Goal: Task Accomplishment & Management: Manage account settings

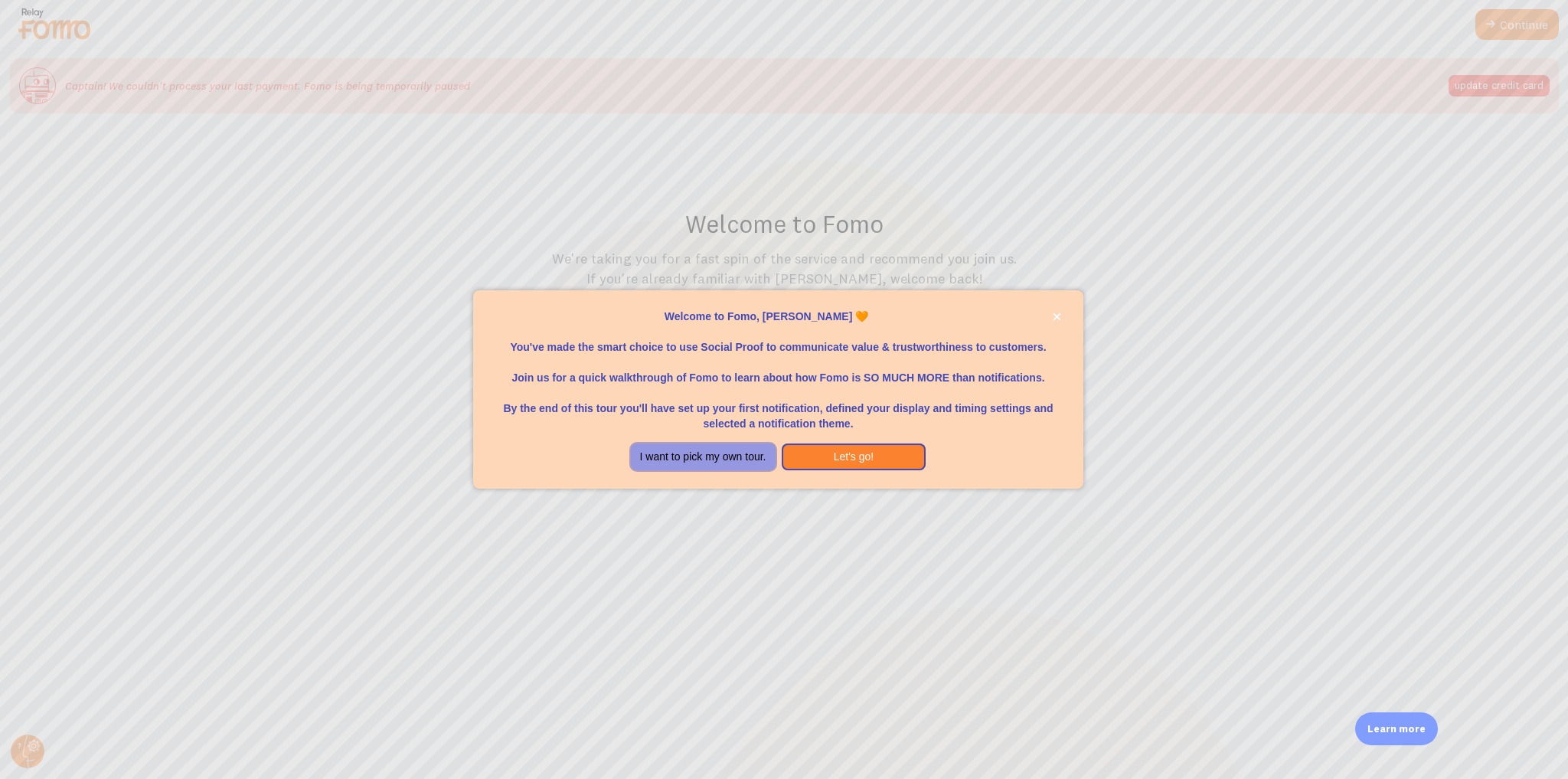
click at [724, 457] on button "I want to pick my own tour." at bounding box center [703, 457] width 145 height 28
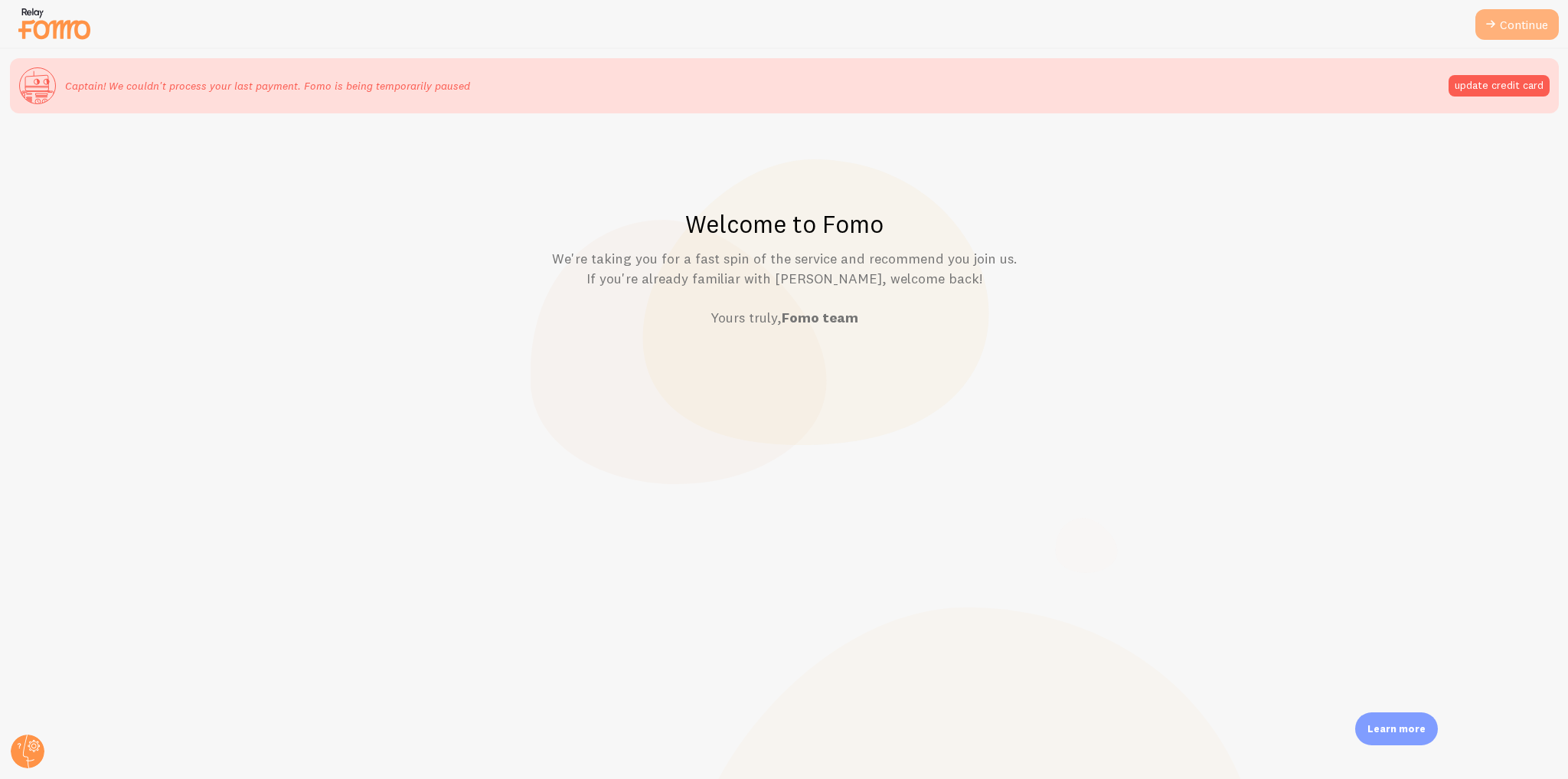
click at [1506, 31] on link "Continue" at bounding box center [1517, 25] width 84 height 31
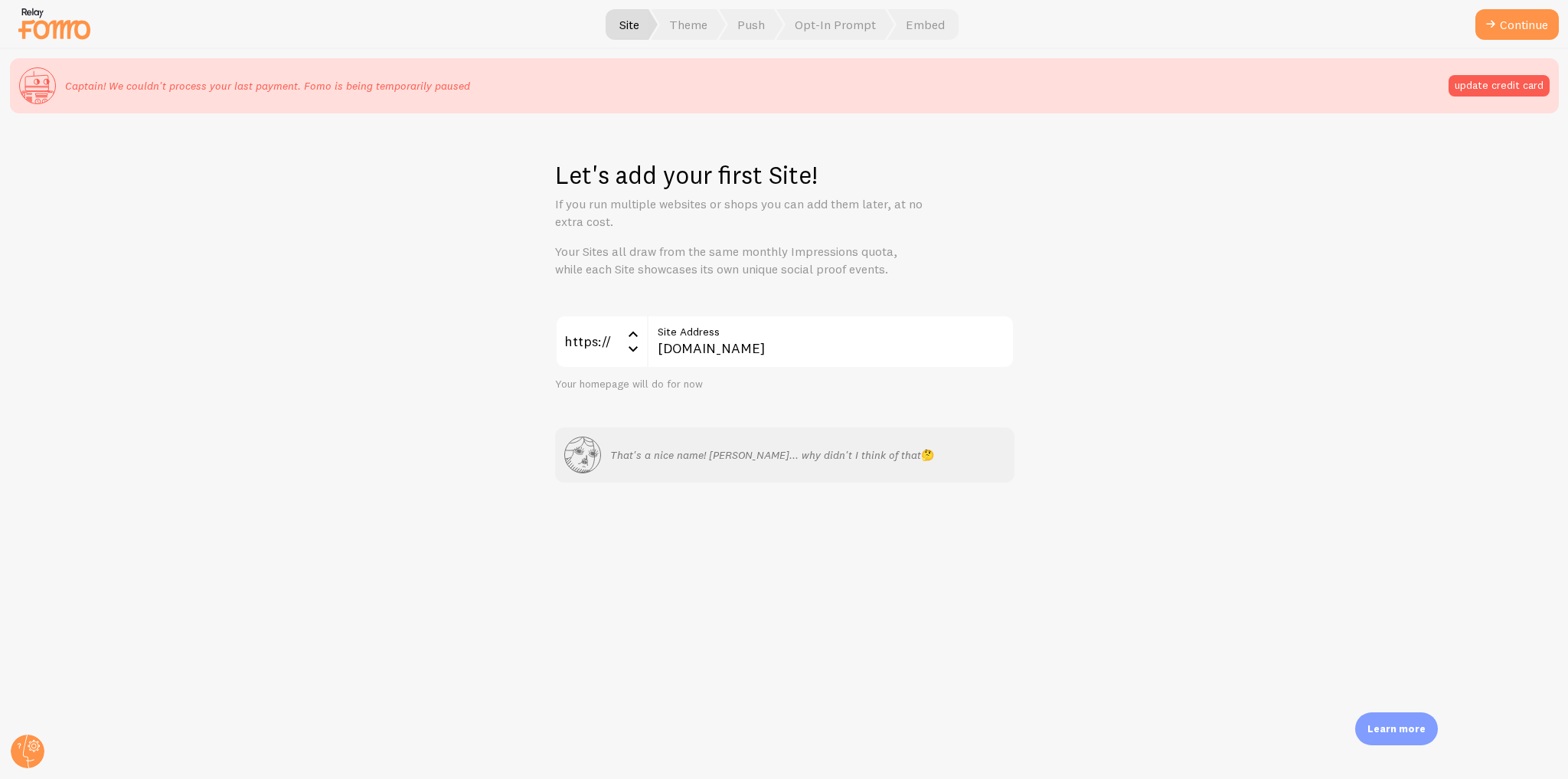
click at [1506, 31] on button "Continue" at bounding box center [1517, 25] width 84 height 31
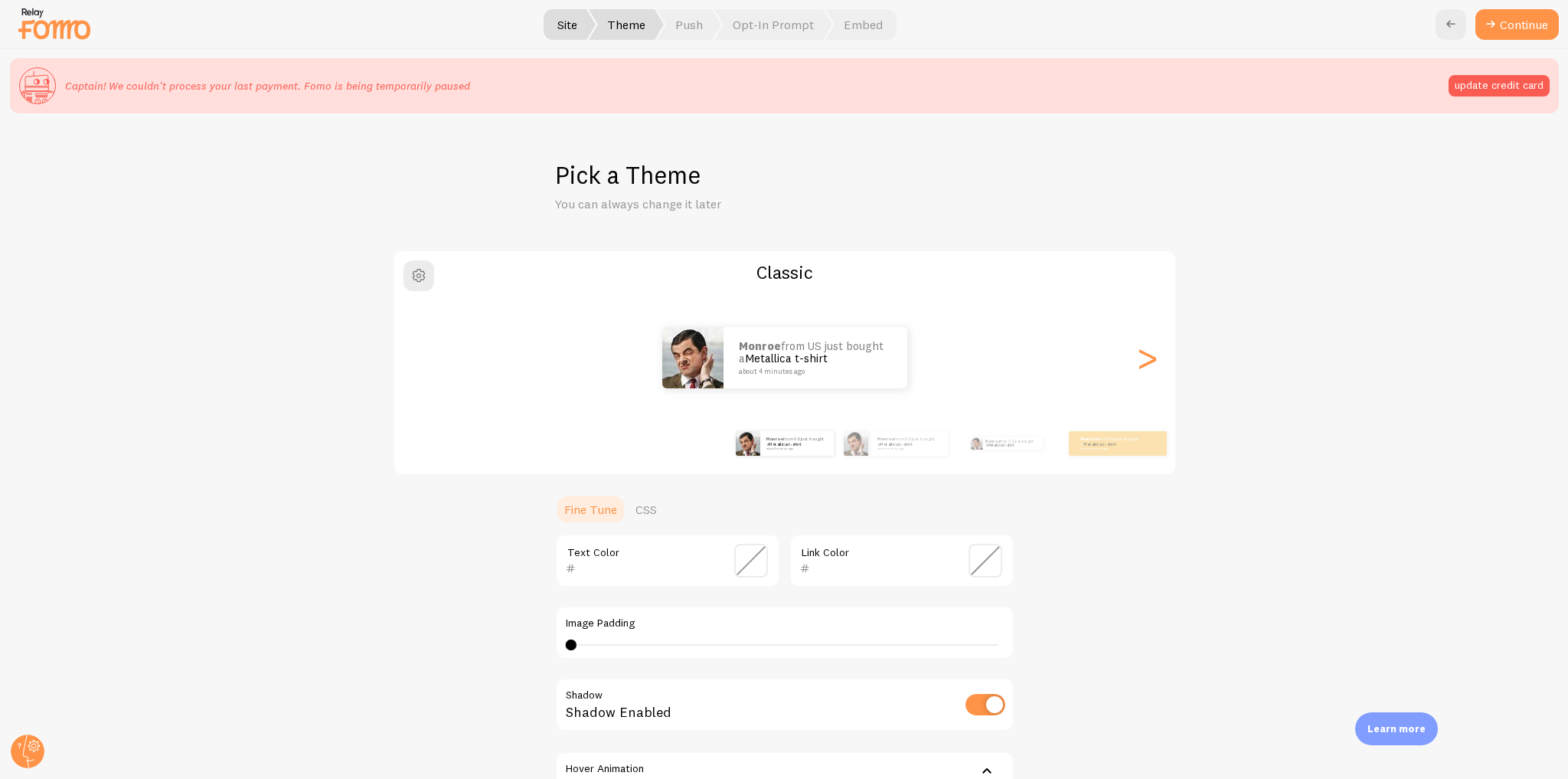
click at [1506, 31] on button "Continue" at bounding box center [1517, 25] width 84 height 31
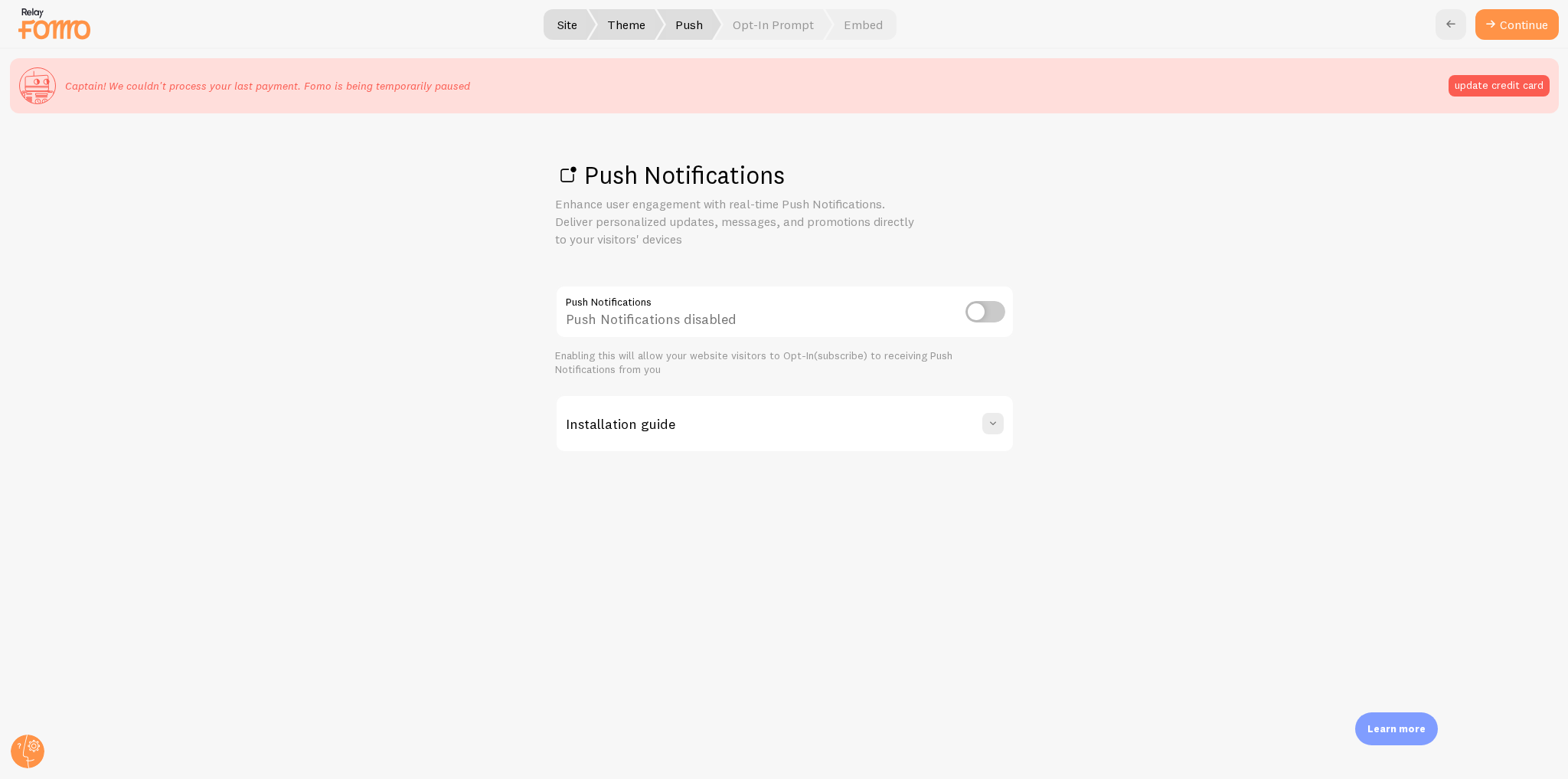
click at [1506, 31] on link "Continue" at bounding box center [1517, 25] width 84 height 31
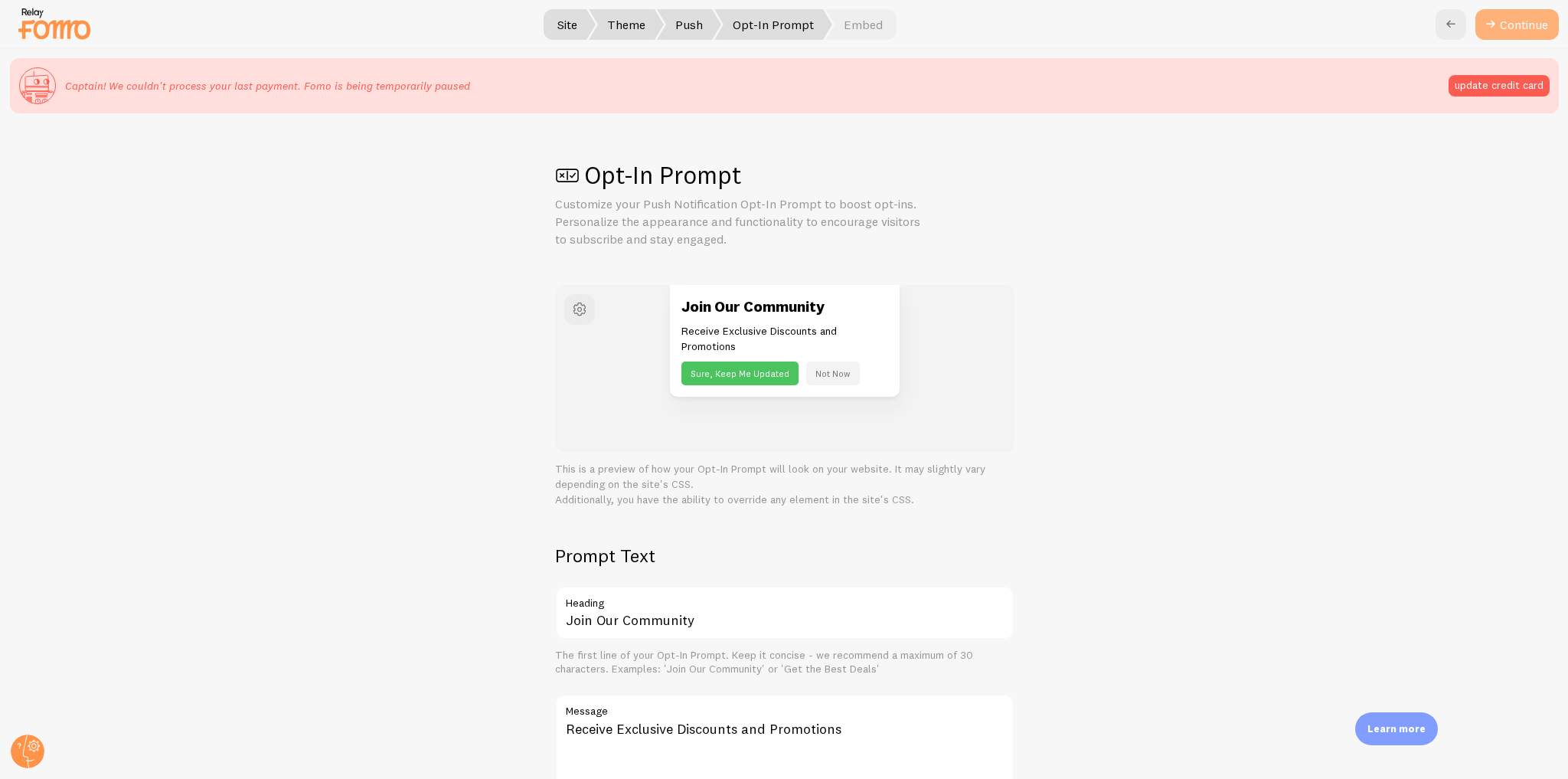
click at [1506, 31] on button "Continue" at bounding box center [1517, 25] width 84 height 31
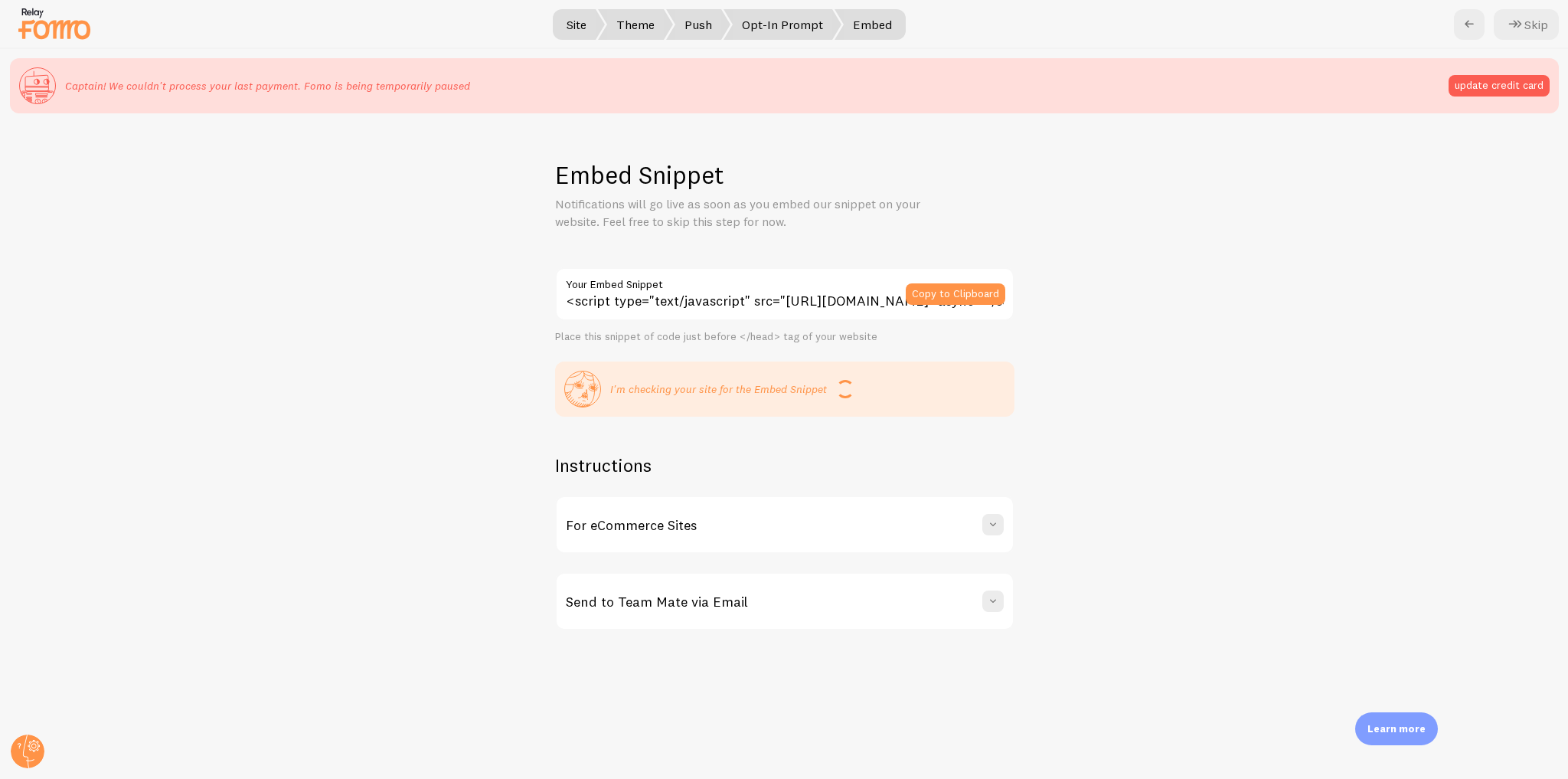
click at [1506, 31] on icon at bounding box center [1515, 24] width 18 height 18
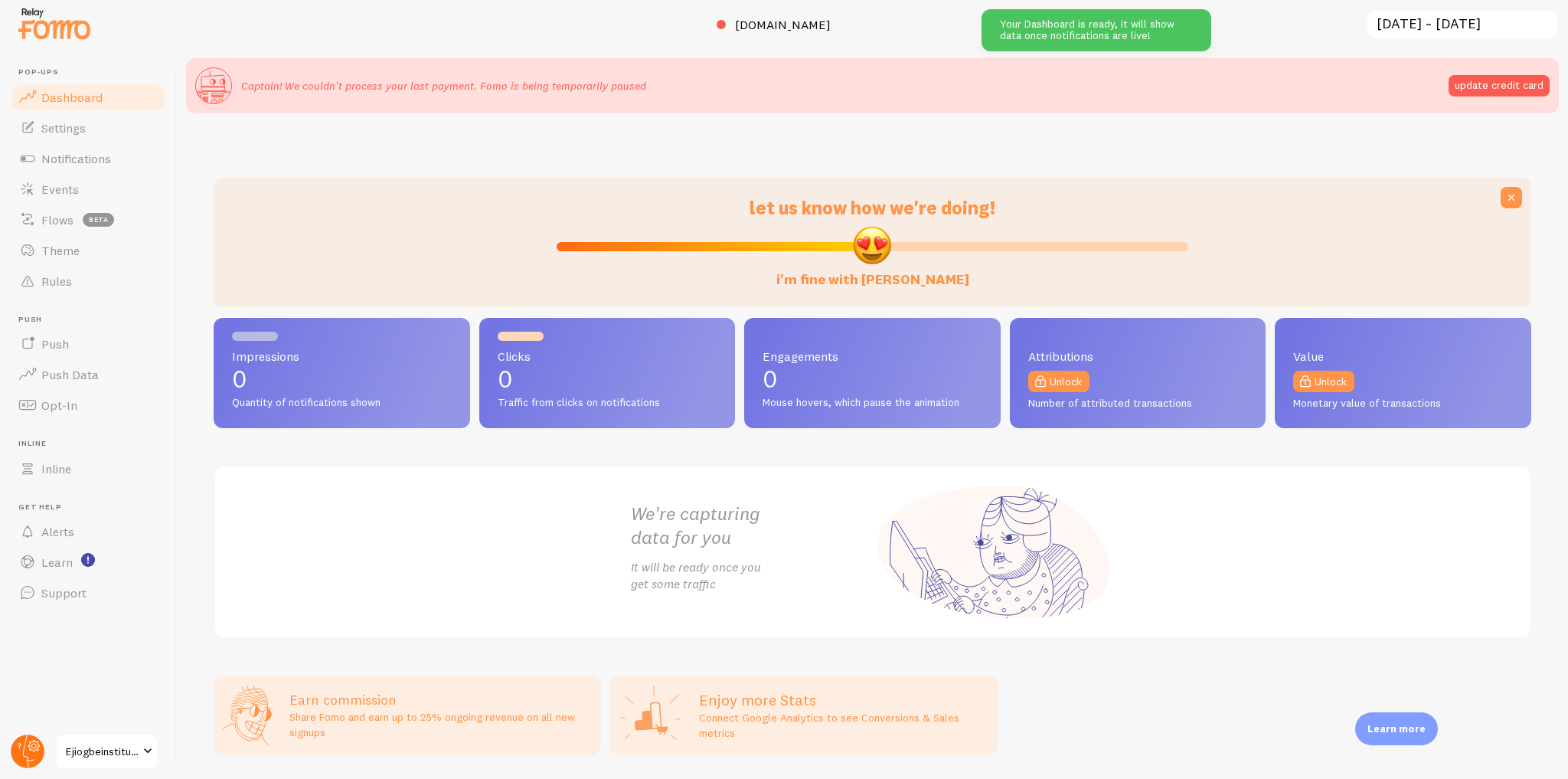
click at [25, 754] on circle at bounding box center [28, 751] width 34 height 34
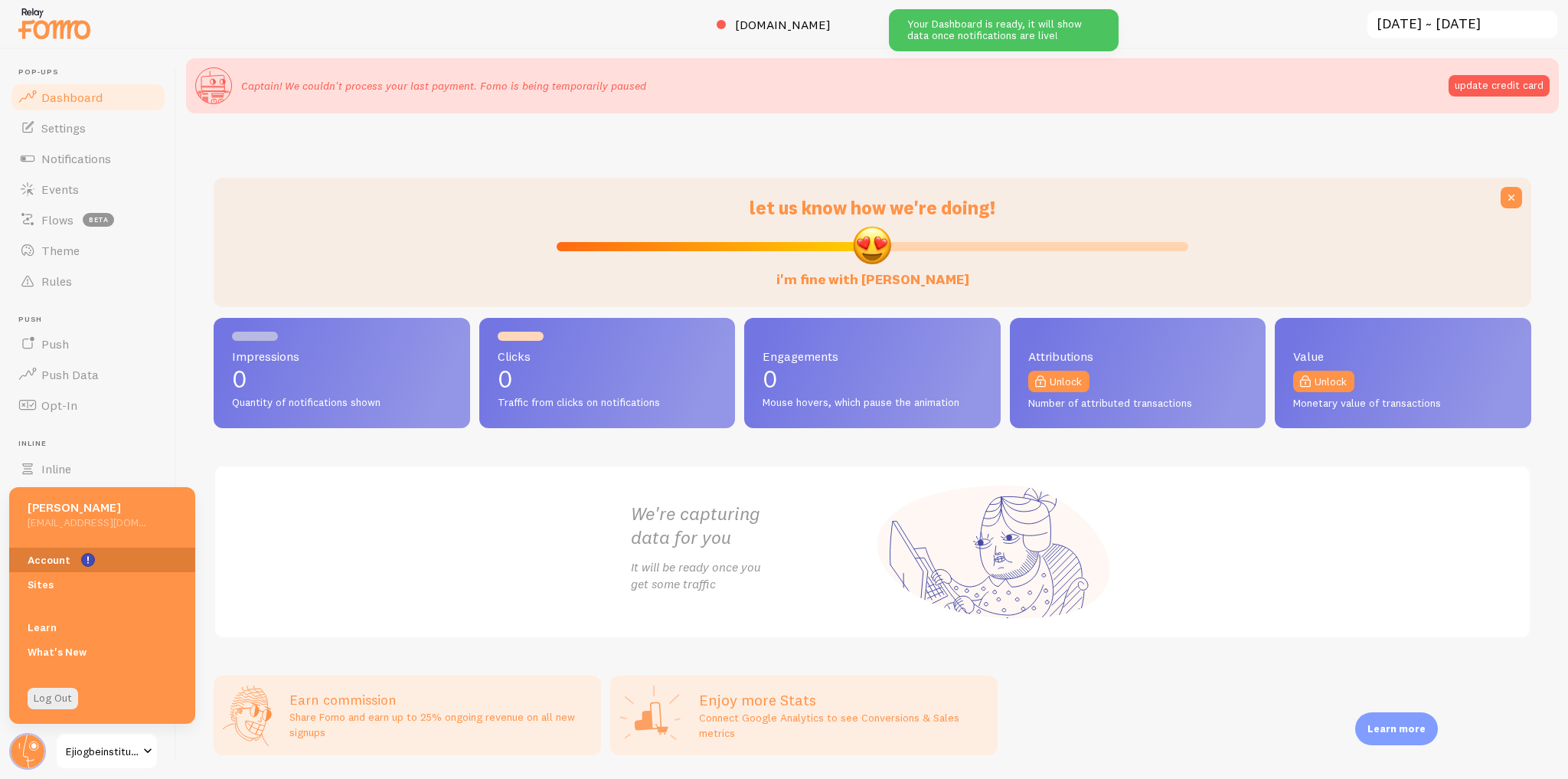
click at [75, 562] on link "Account" at bounding box center [102, 559] width 186 height 25
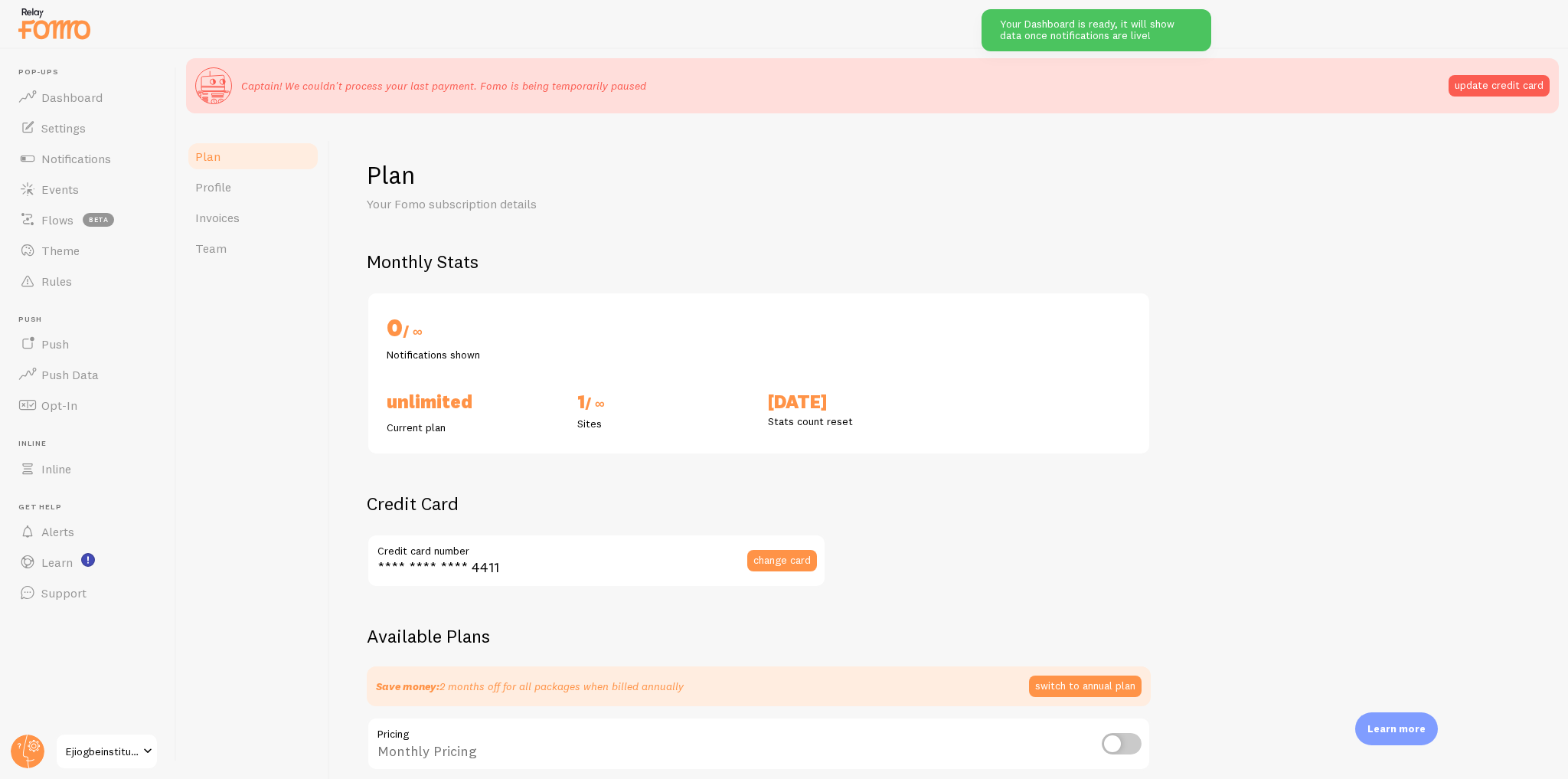
checkbox input "true"
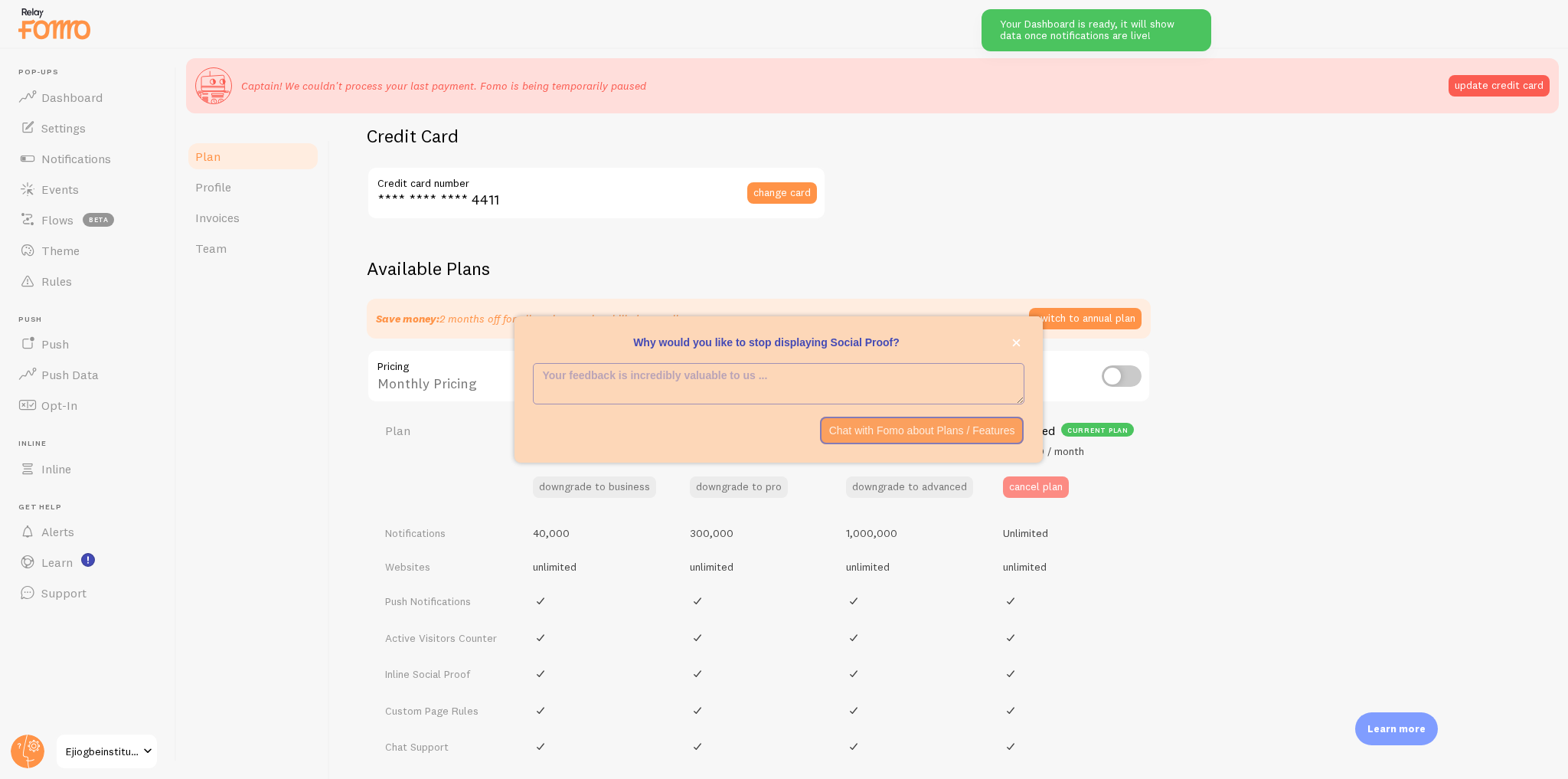
click at [1037, 484] on button "cancel plan" at bounding box center [1035, 486] width 66 height 21
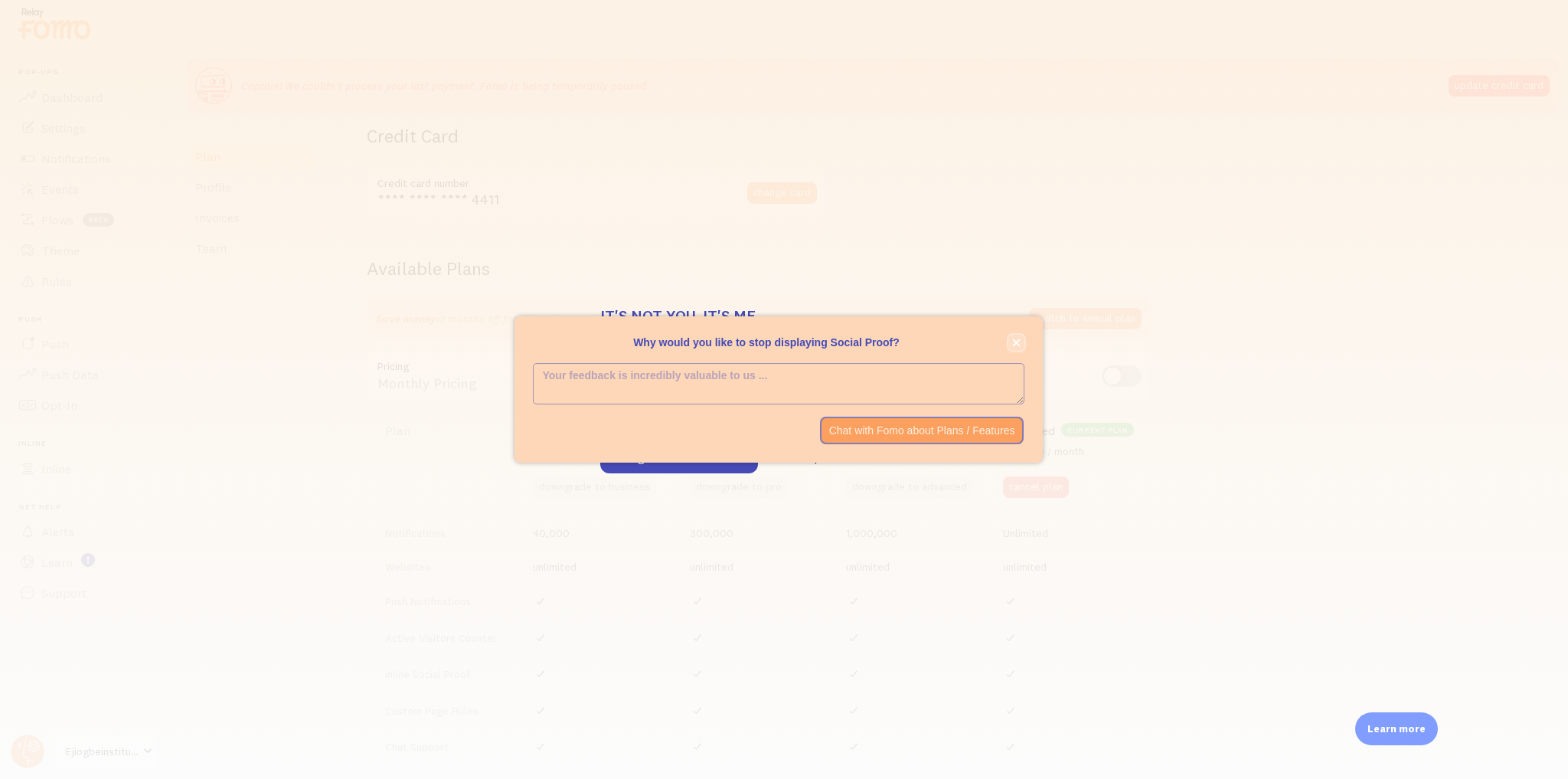
click at [1014, 341] on icon "close," at bounding box center [1016, 343] width 8 height 8
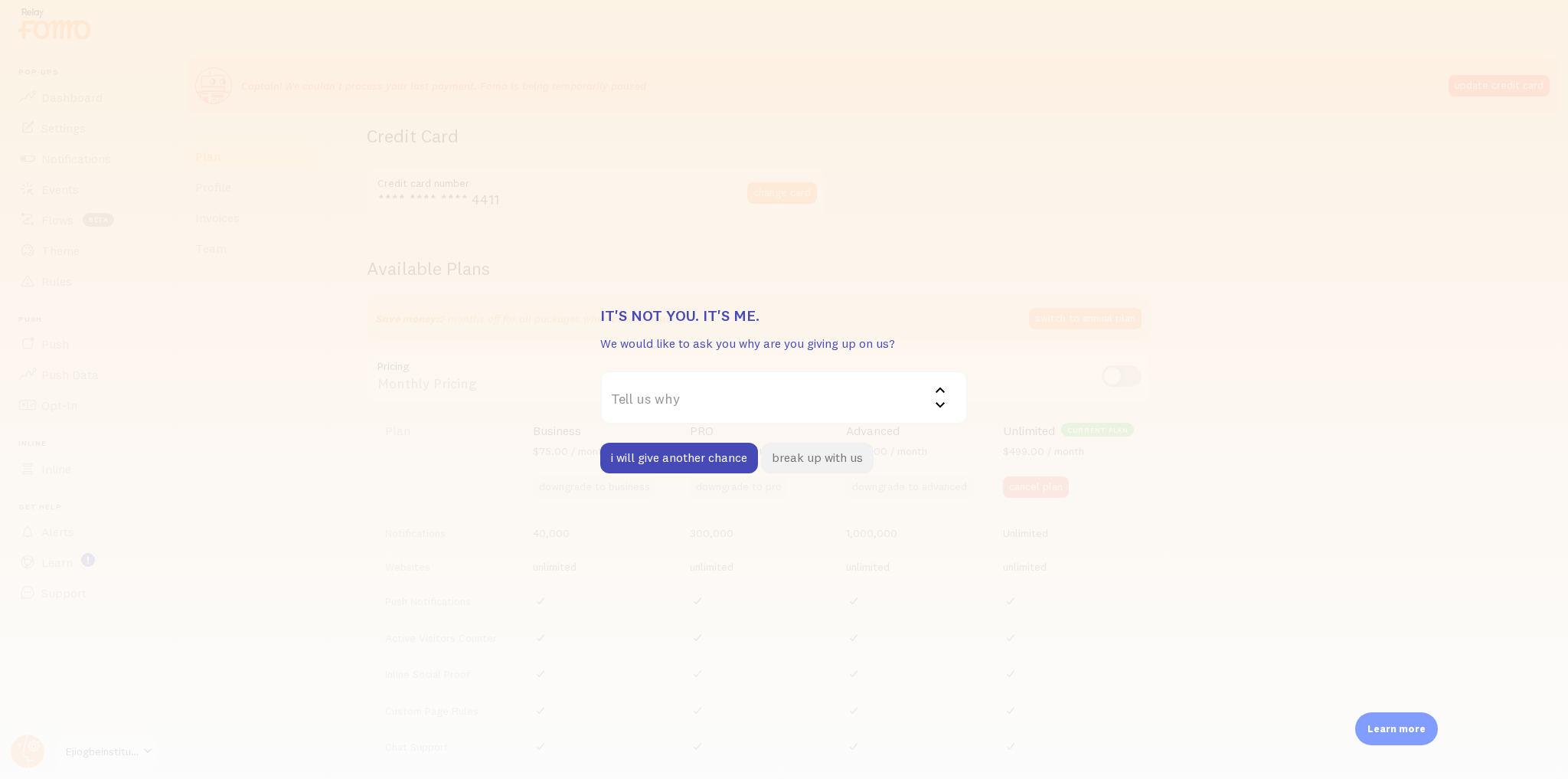
click at [811, 452] on button "break up with us" at bounding box center [818, 458] width 112 height 31
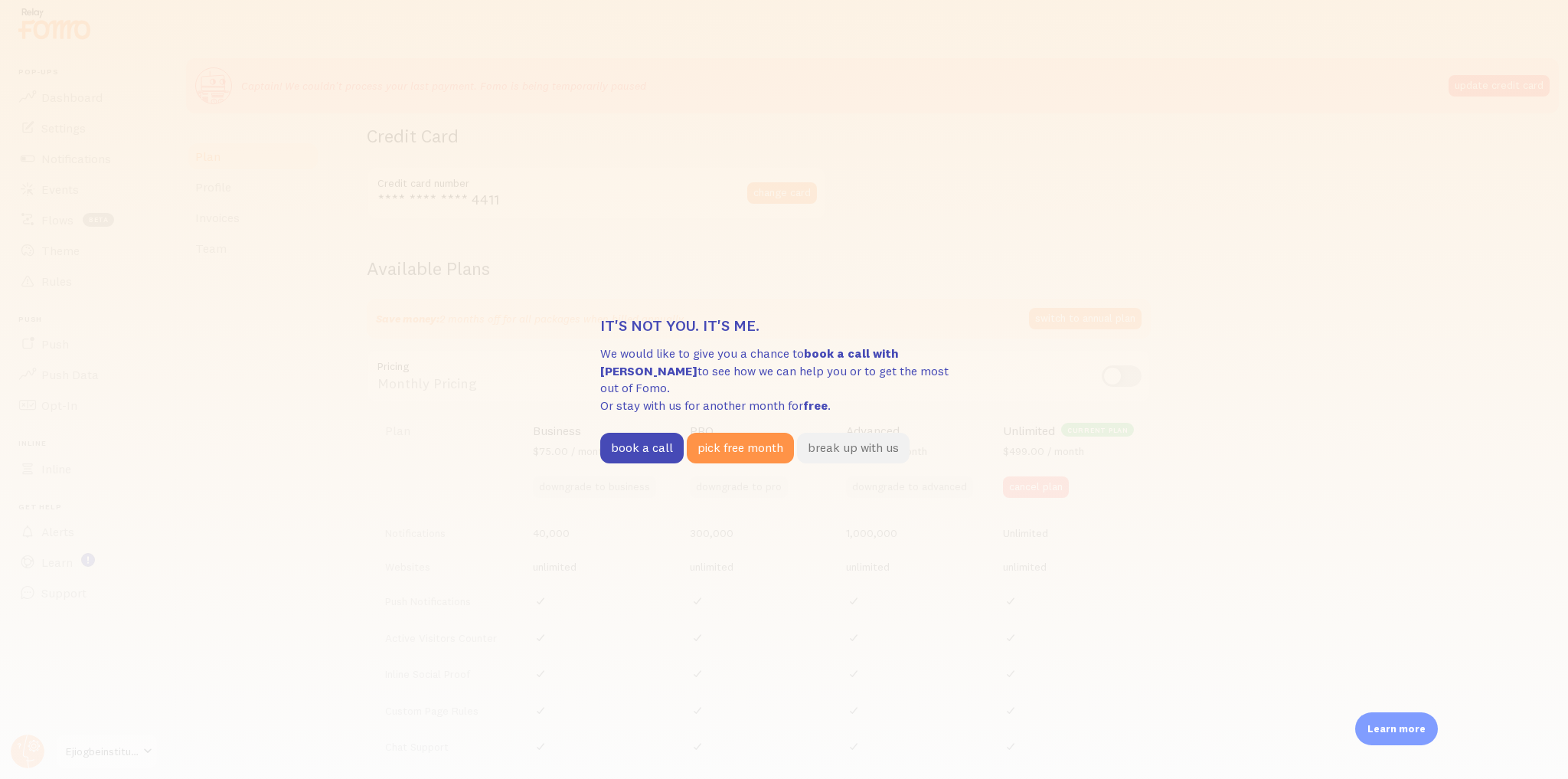
click at [844, 441] on button "break up with us" at bounding box center [853, 448] width 112 height 31
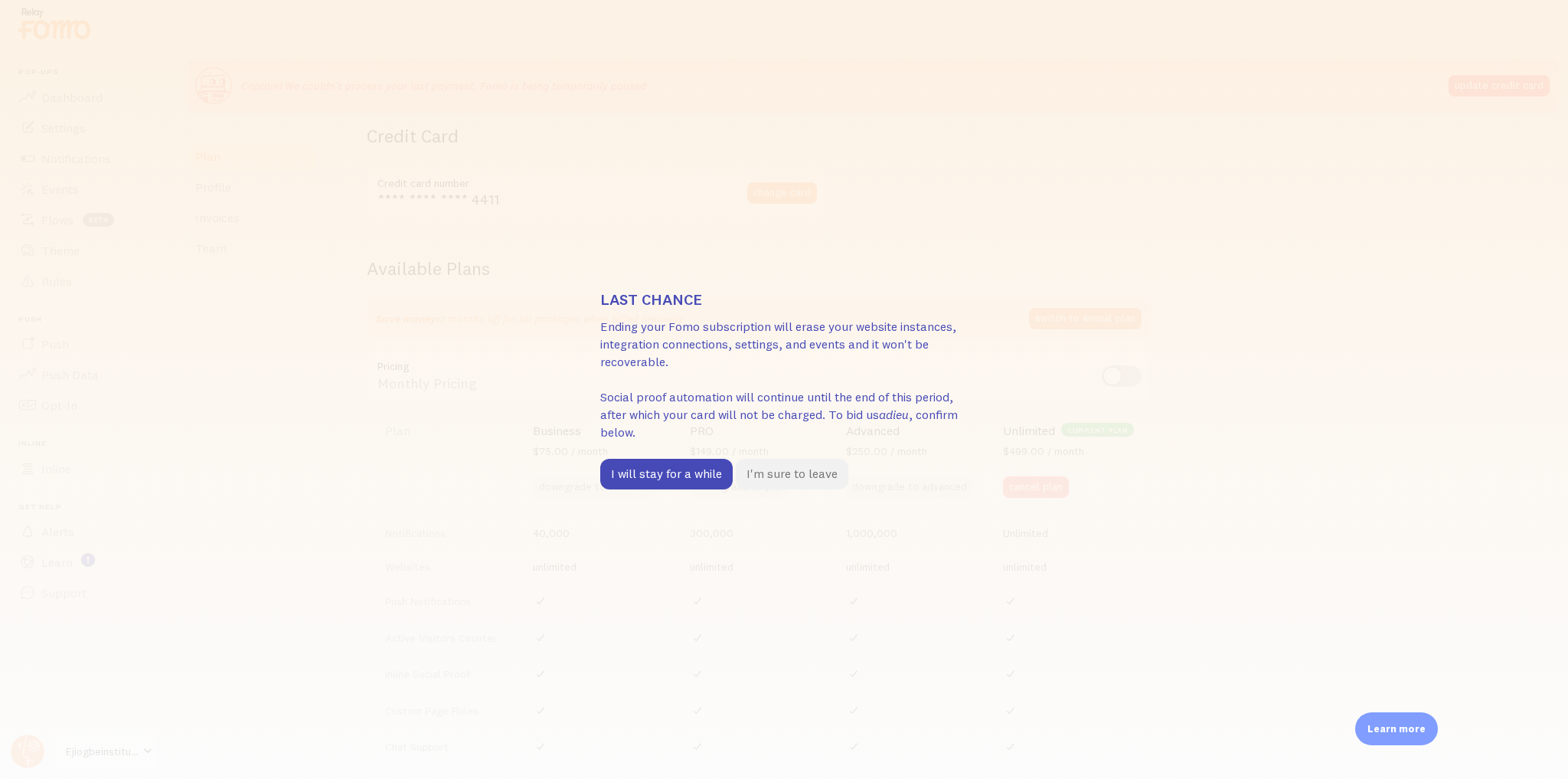
click at [758, 475] on button "I'm sure to leave" at bounding box center [792, 474] width 112 height 31
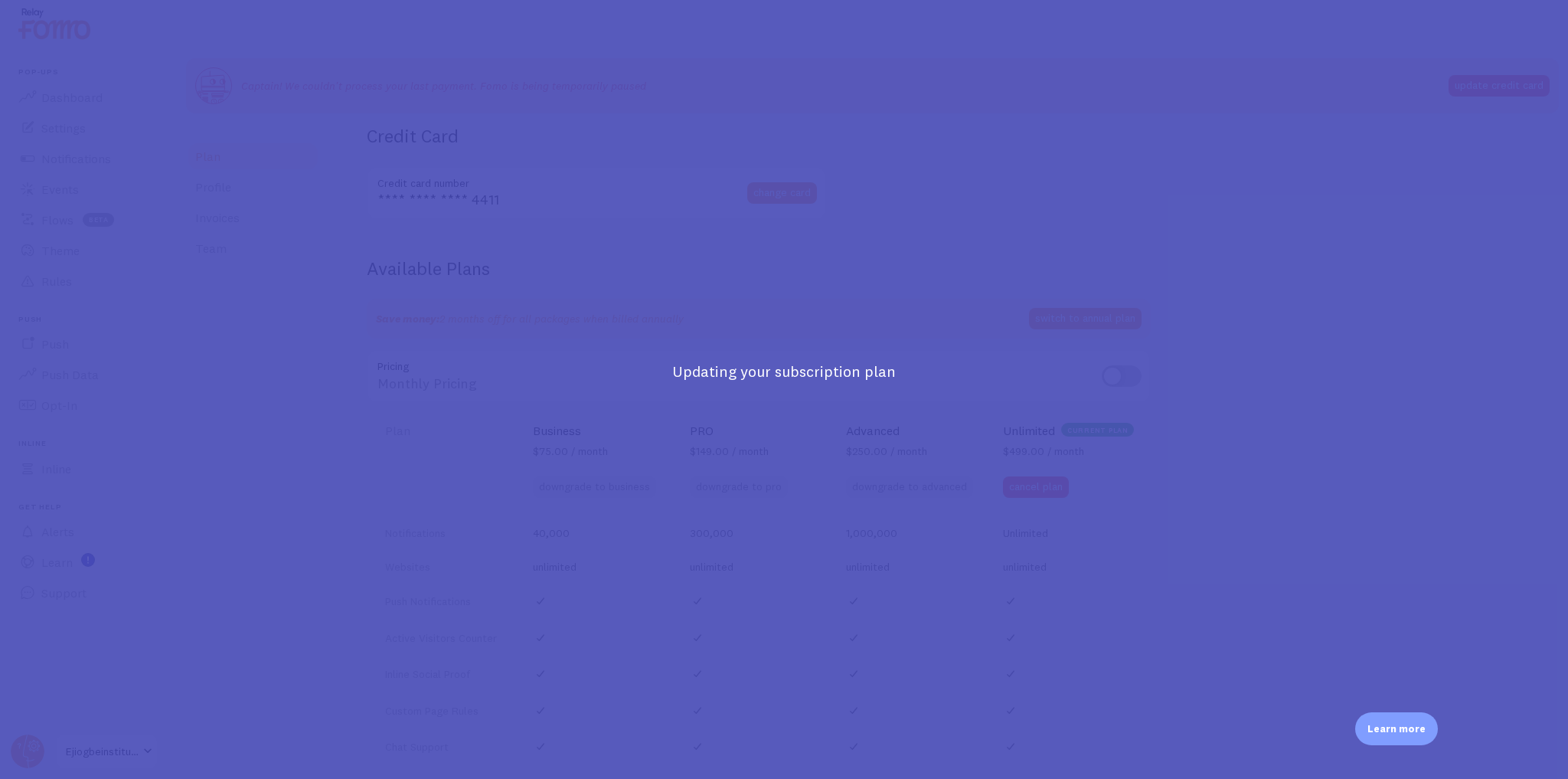
scroll to position [420, 0]
